Goal: Communication & Community: Connect with others

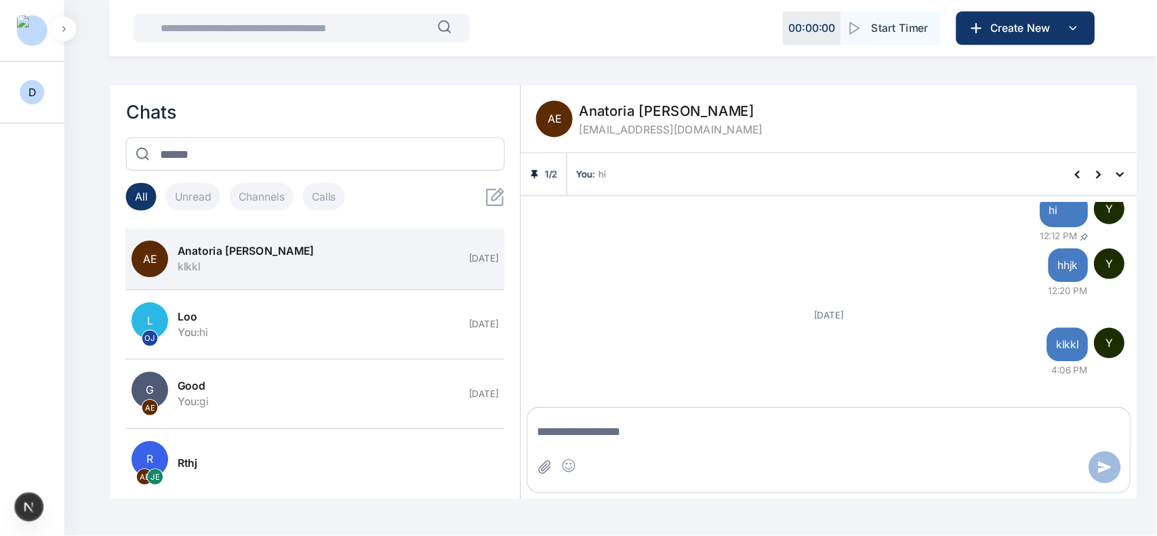
scroll to position [360, 0]
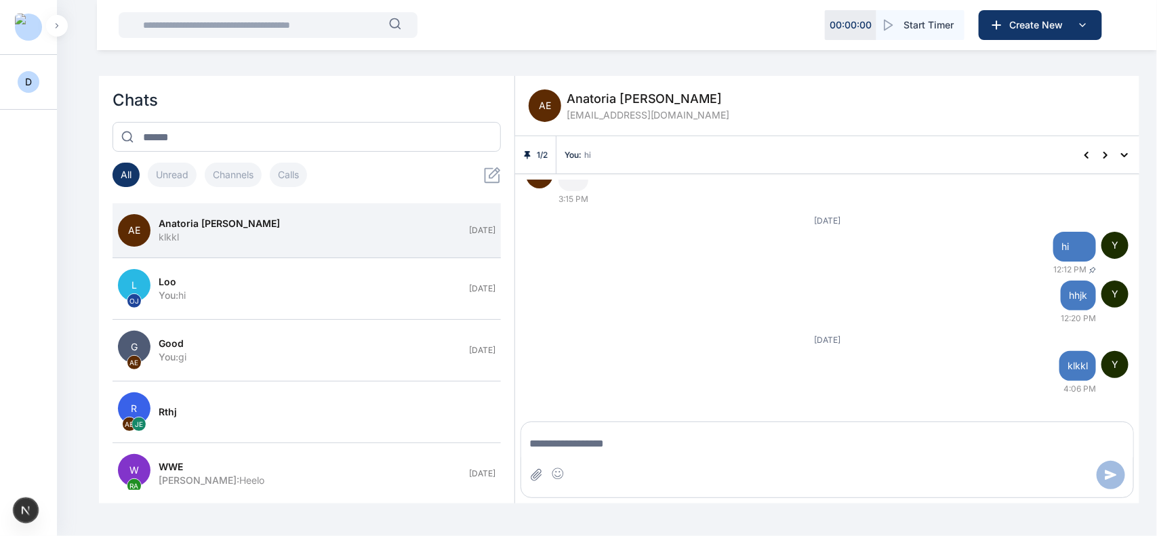
click at [64, 28] on button "button" at bounding box center [57, 26] width 22 height 22
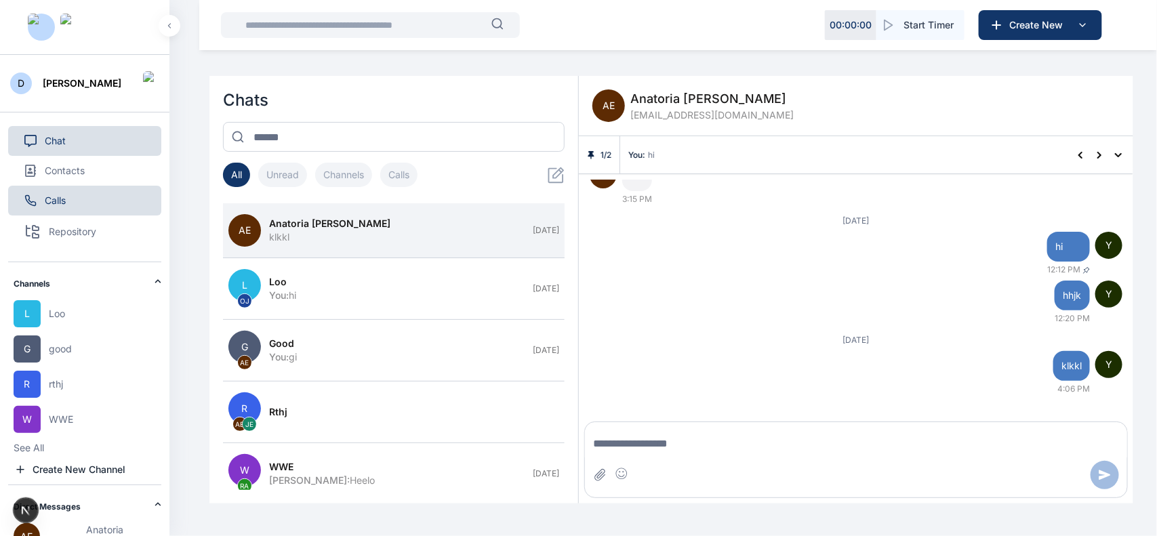
click at [78, 207] on button "Calls" at bounding box center [84, 201] width 153 height 30
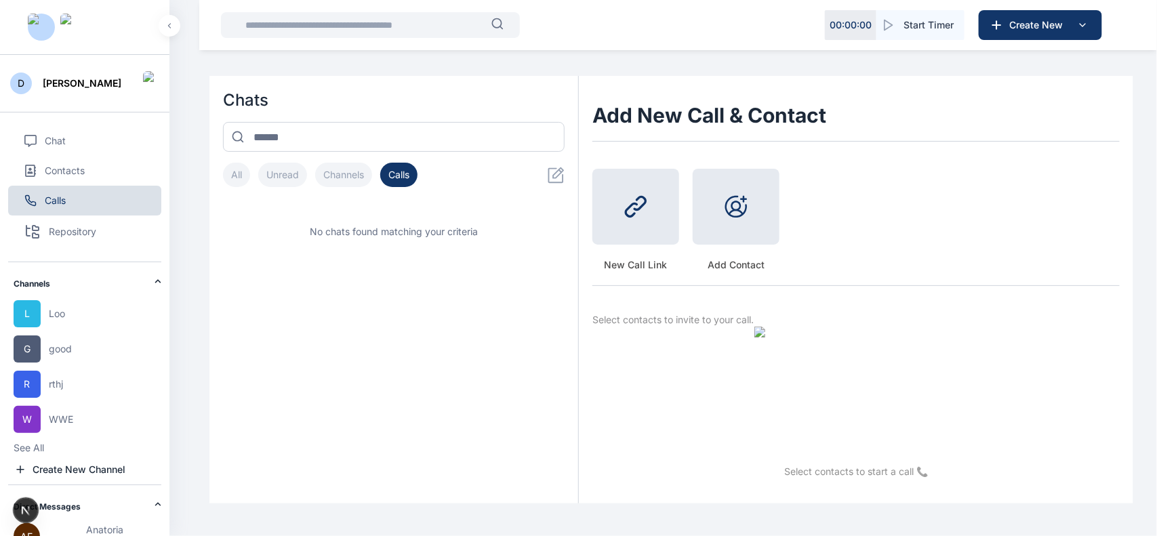
scroll to position [0, 0]
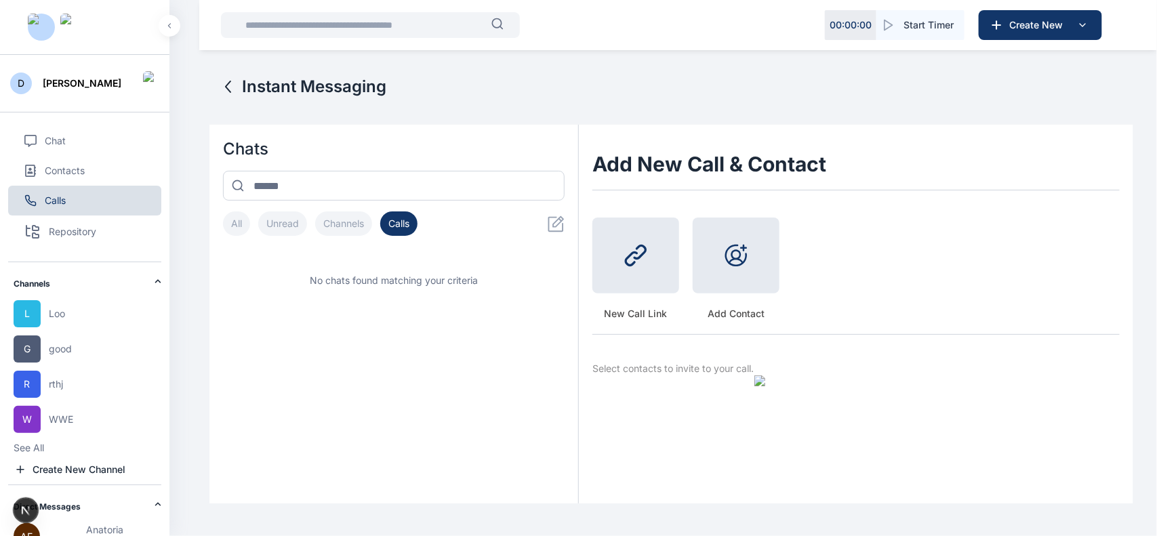
click at [582, 276] on div at bounding box center [635, 256] width 87 height 76
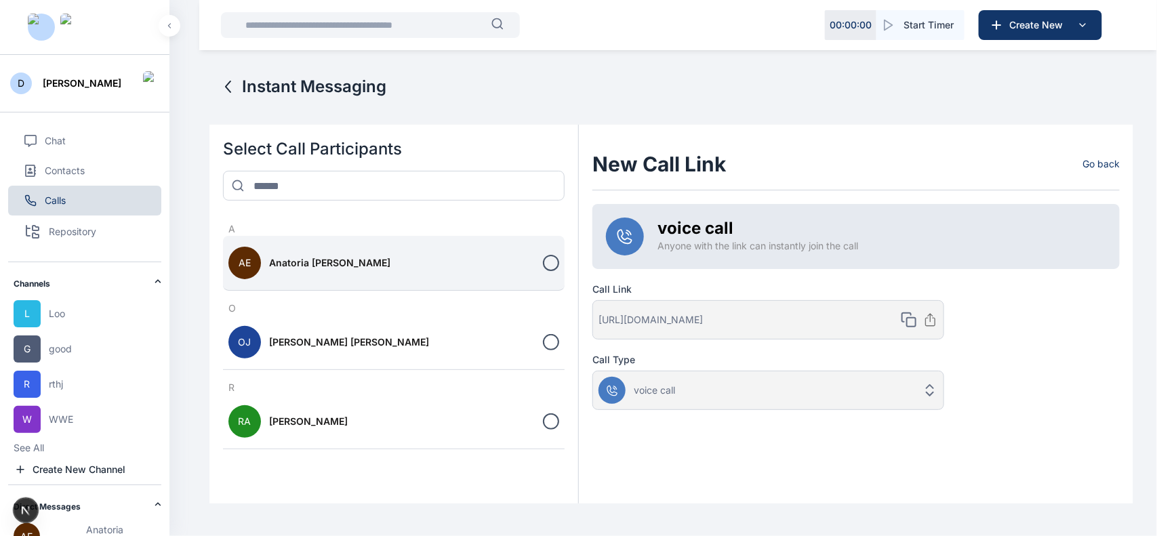
click at [547, 261] on div at bounding box center [551, 263] width 16 height 16
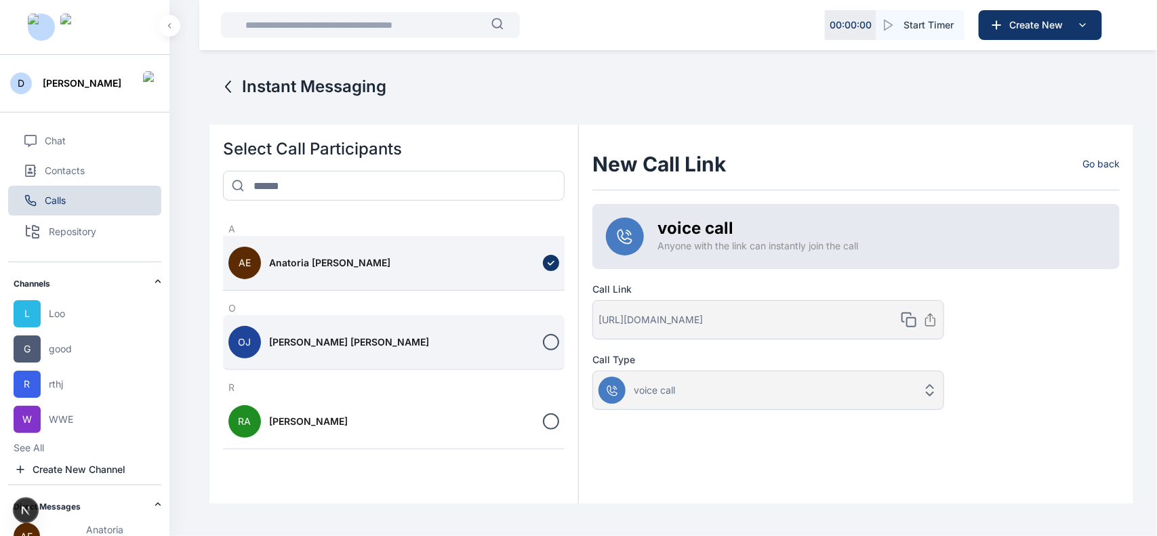
click at [554, 346] on div at bounding box center [551, 342] width 16 height 16
click at [554, 346] on icon at bounding box center [550, 342] width 9 height 9
click at [554, 346] on div at bounding box center [551, 342] width 16 height 16
click at [61, 142] on span "Chat" at bounding box center [55, 141] width 21 height 14
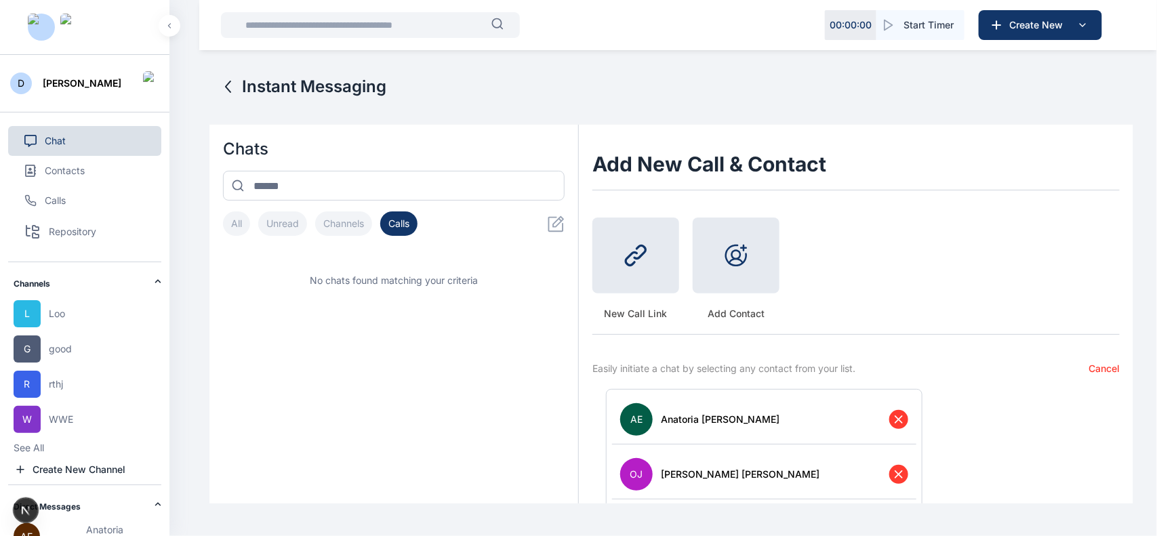
click at [244, 226] on button "All" at bounding box center [236, 223] width 27 height 24
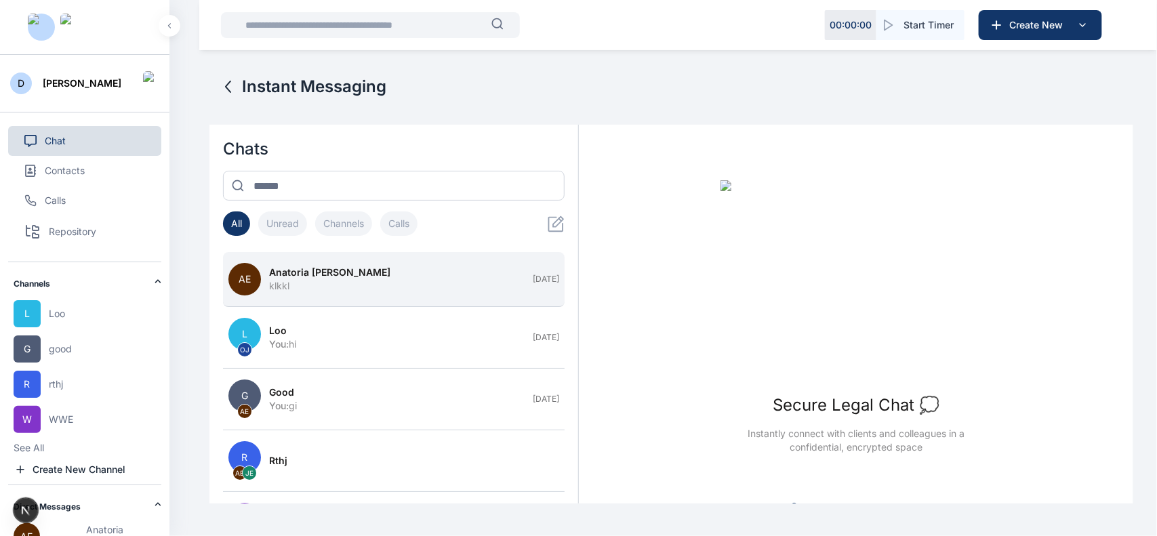
click at [320, 264] on button "AE Anatoria [PERSON_NAME] [DATE]" at bounding box center [394, 279] width 342 height 55
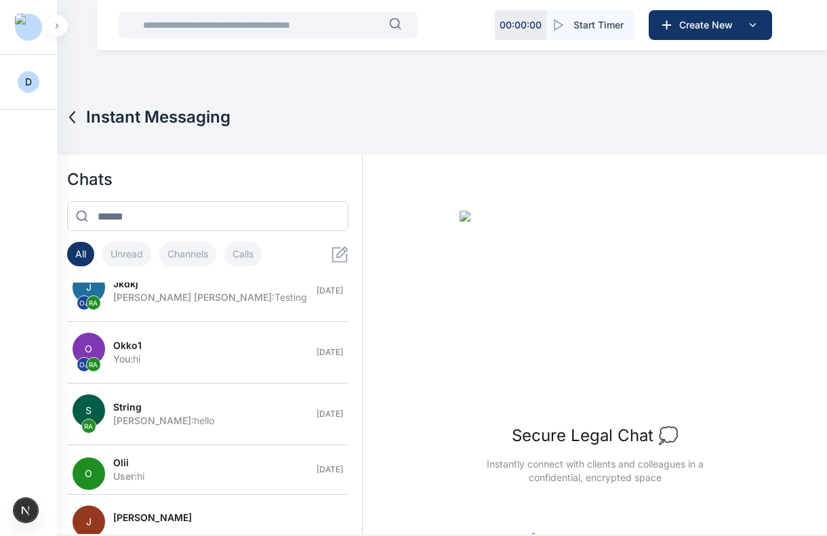
scroll to position [441, 0]
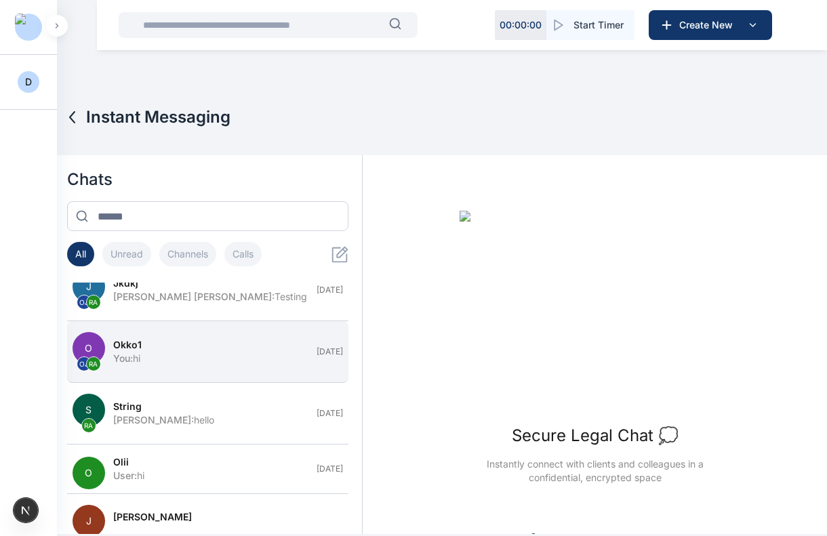
click at [157, 369] on button "O OJ RA Okko1 You : hi May 13" at bounding box center [208, 352] width 282 height 62
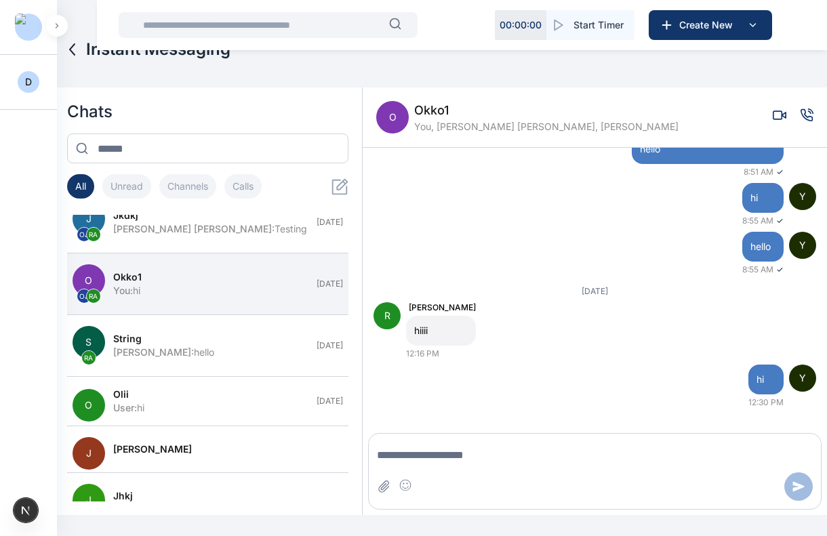
scroll to position [4226, 0]
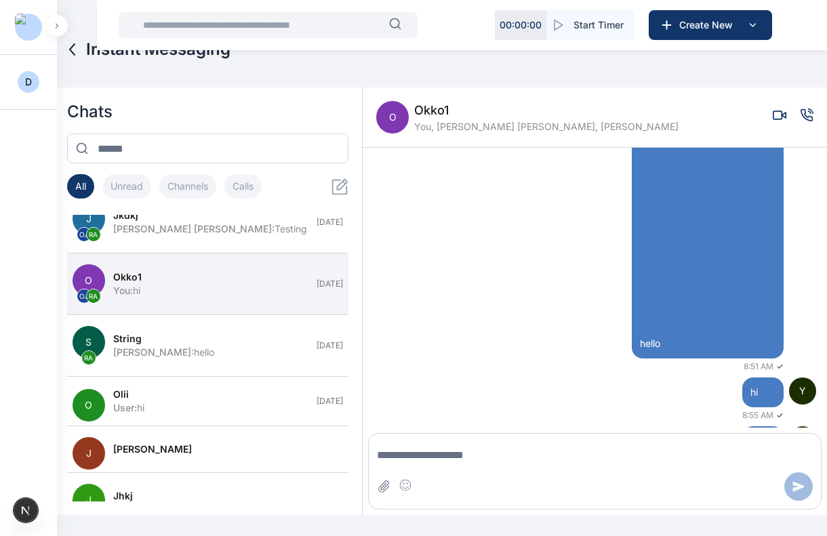
click at [801, 114] on icon "Voice call" at bounding box center [807, 115] width 12 height 12
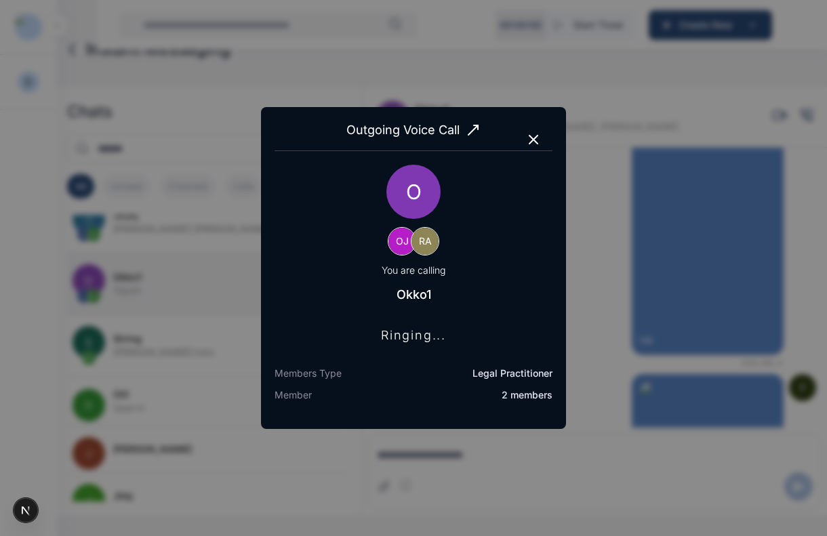
scroll to position [3963, 0]
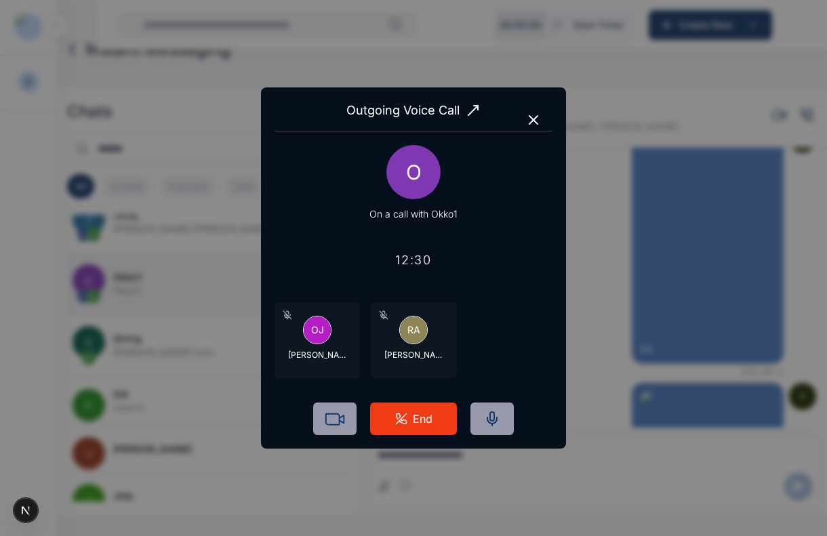
click at [532, 117] on icon "button" at bounding box center [533, 120] width 8 height 8
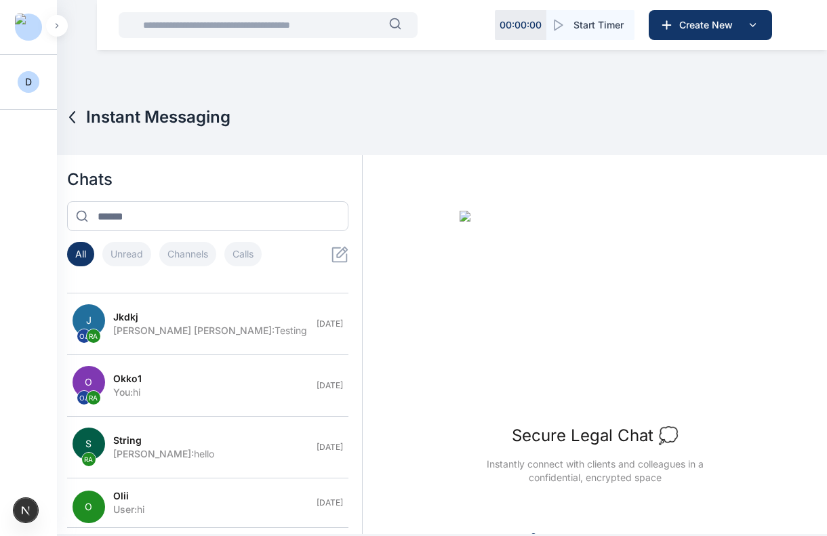
scroll to position [408, 0]
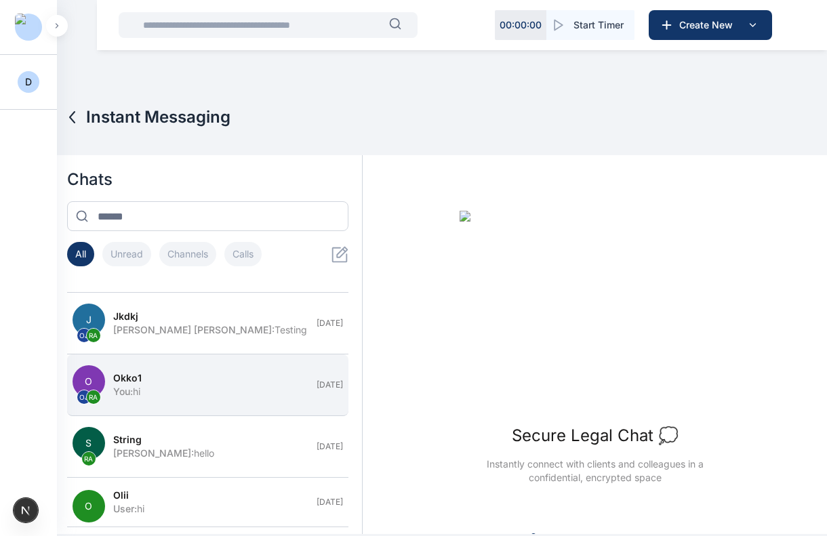
click at [202, 380] on div "Okko1" at bounding box center [211, 378] width 196 height 14
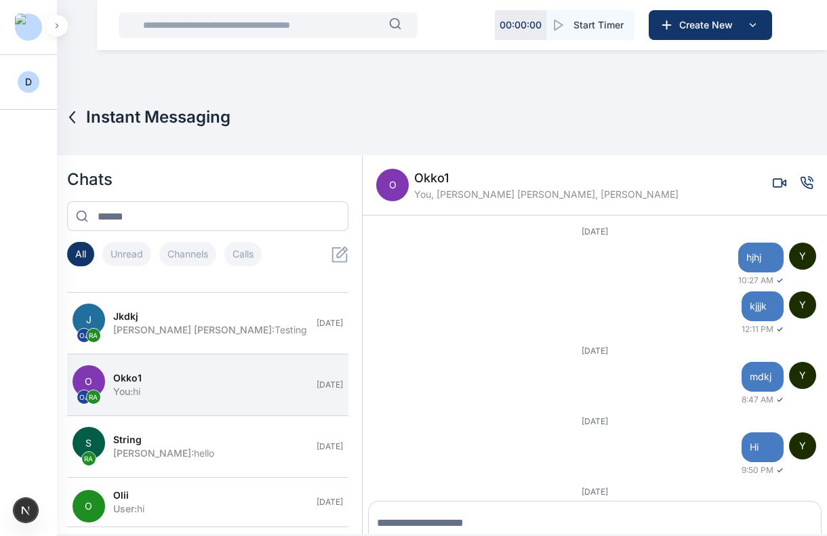
scroll to position [19, 0]
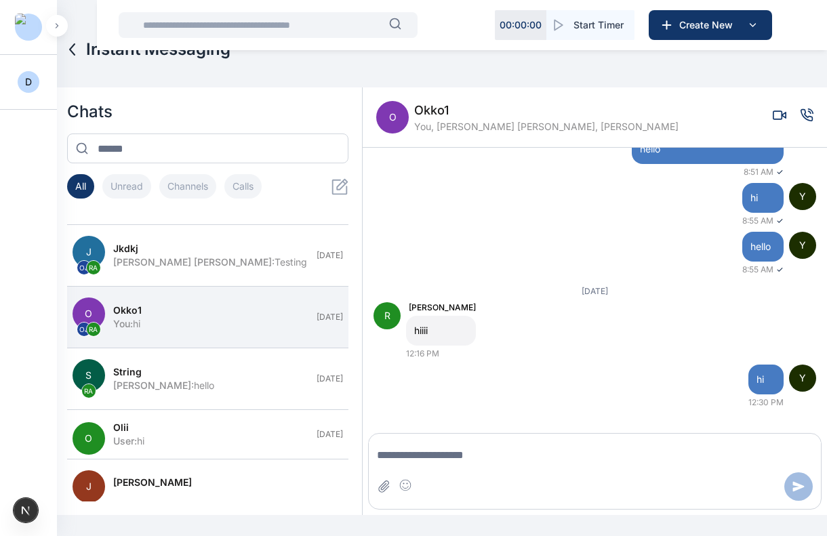
click at [801, 120] on icon "Voice call" at bounding box center [807, 115] width 12 height 12
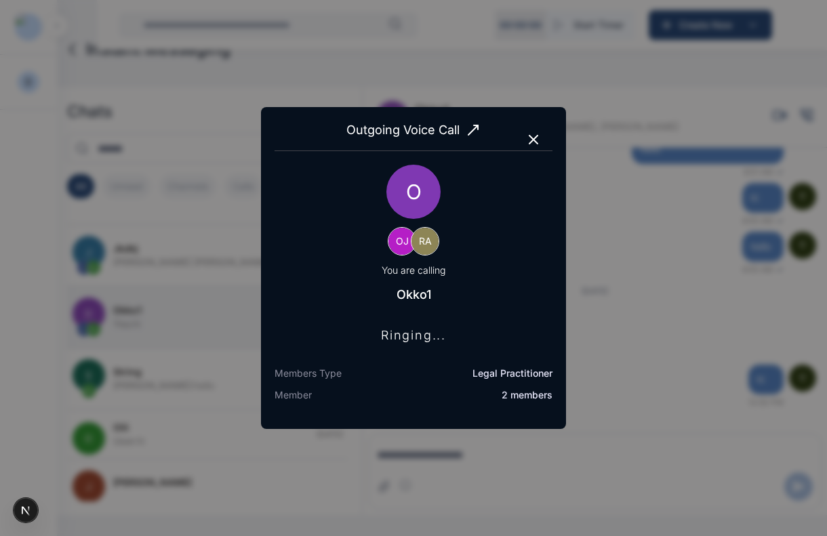
scroll to position [3963, 0]
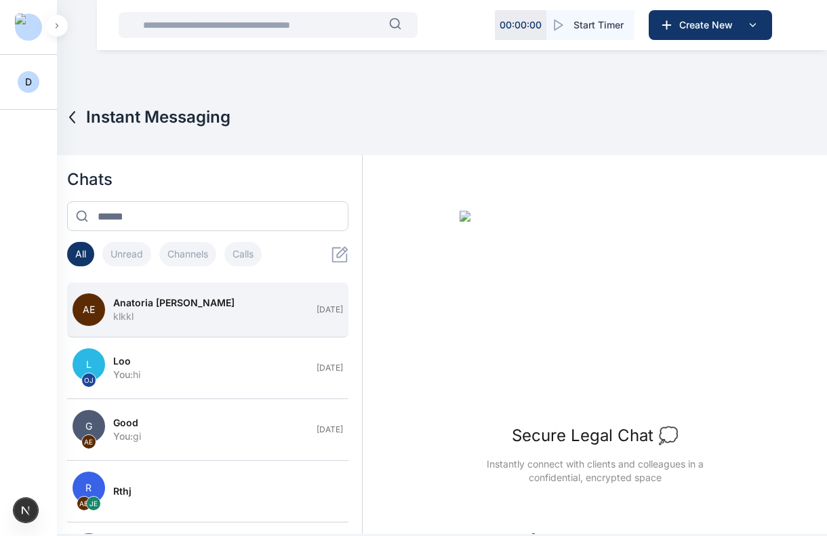
click at [256, 329] on button "AE Anatoria [PERSON_NAME] [DATE]" at bounding box center [208, 310] width 282 height 55
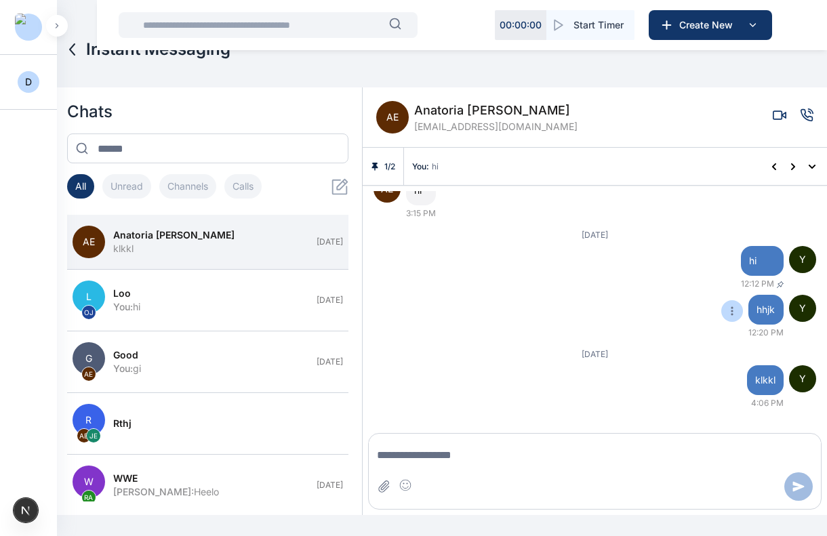
scroll to position [359, 0]
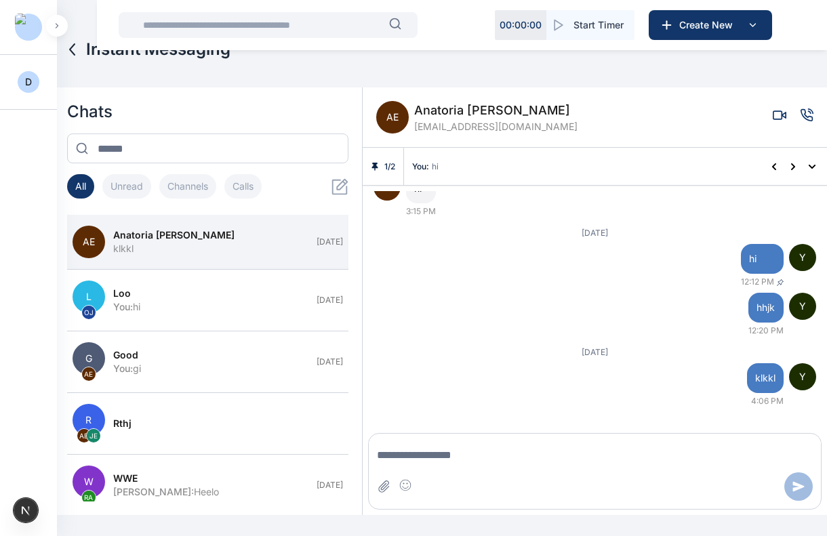
click at [468, 444] on textarea "Message input" at bounding box center [595, 455] width 452 height 27
type textarea "****"
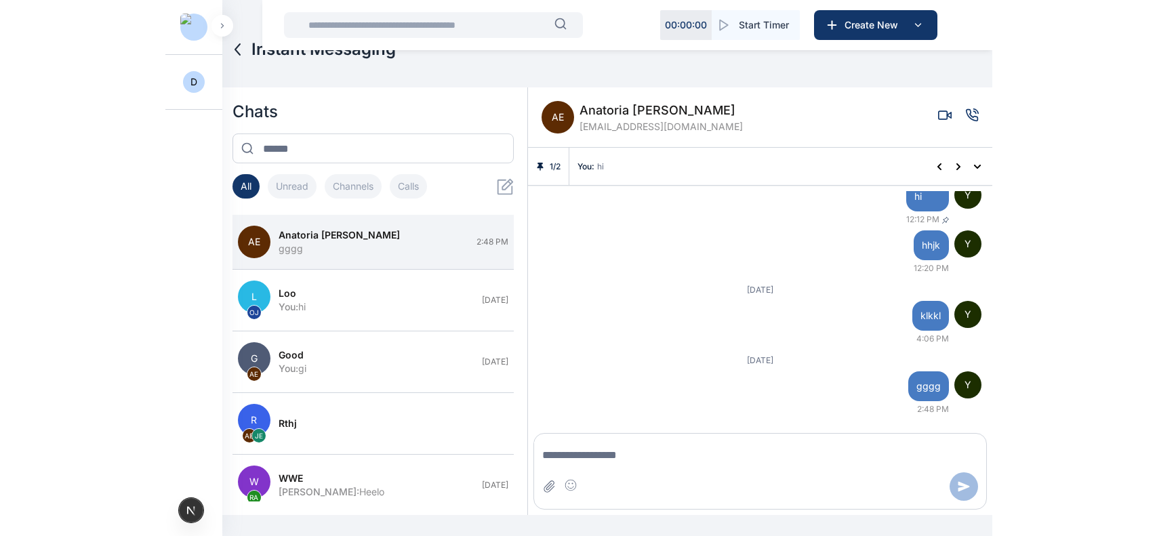
scroll to position [430, 0]
